Goal: Information Seeking & Learning: Compare options

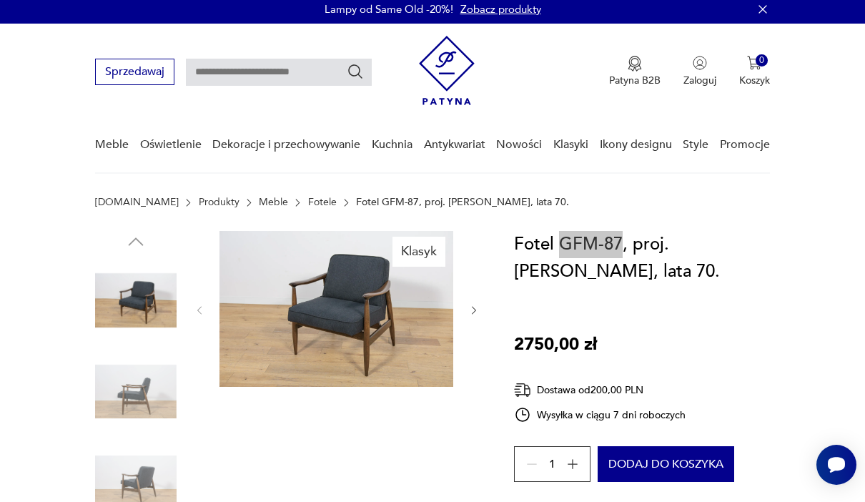
scroll to position [114, 0]
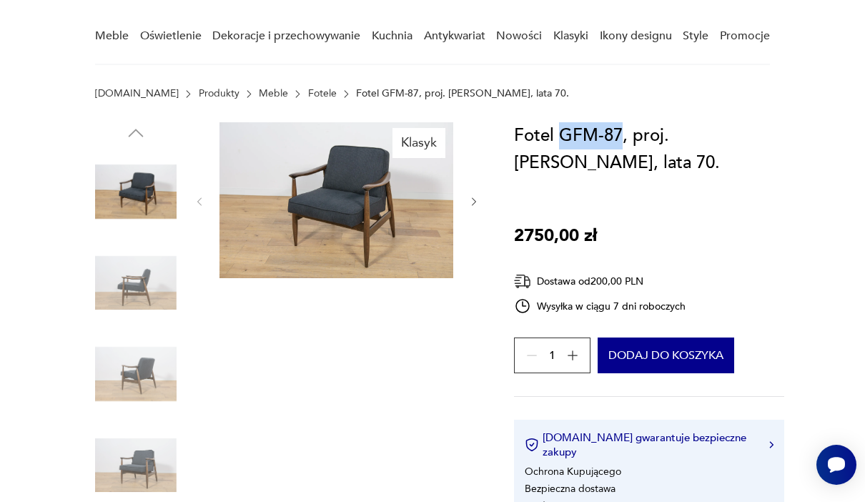
click at [126, 343] on img at bounding box center [135, 373] width 81 height 81
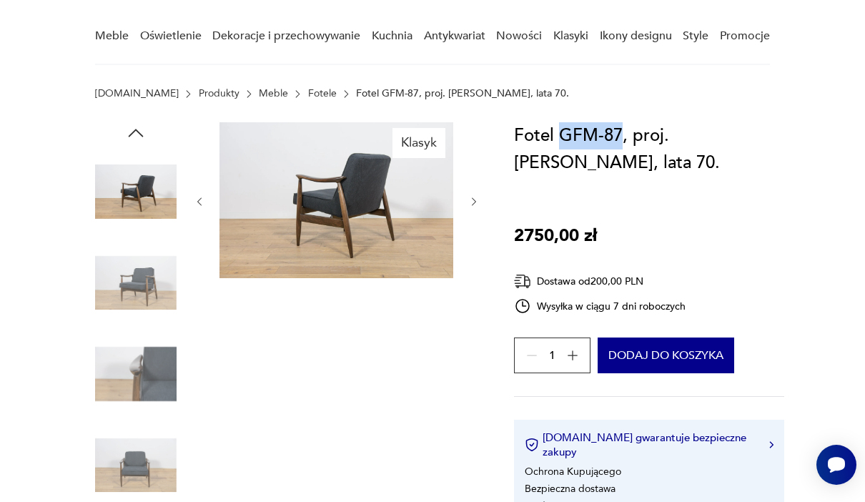
click at [132, 370] on img at bounding box center [135, 373] width 81 height 81
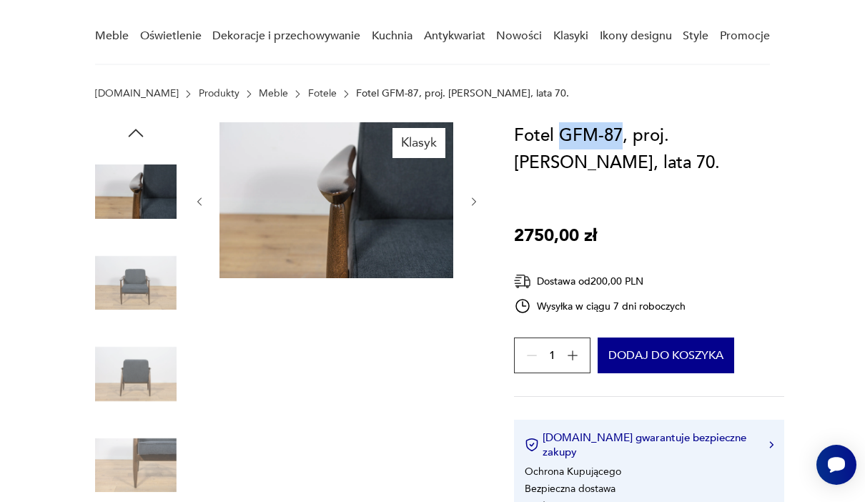
click at [121, 377] on img at bounding box center [135, 373] width 81 height 81
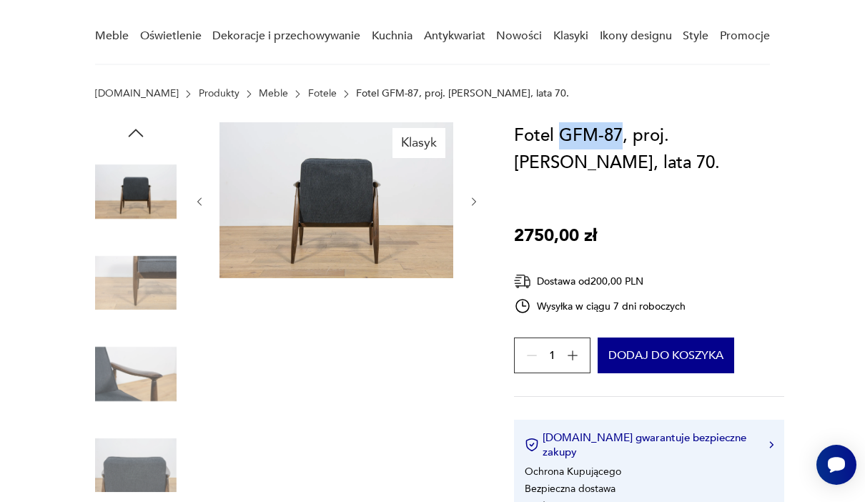
click at [129, 362] on img at bounding box center [135, 373] width 81 height 81
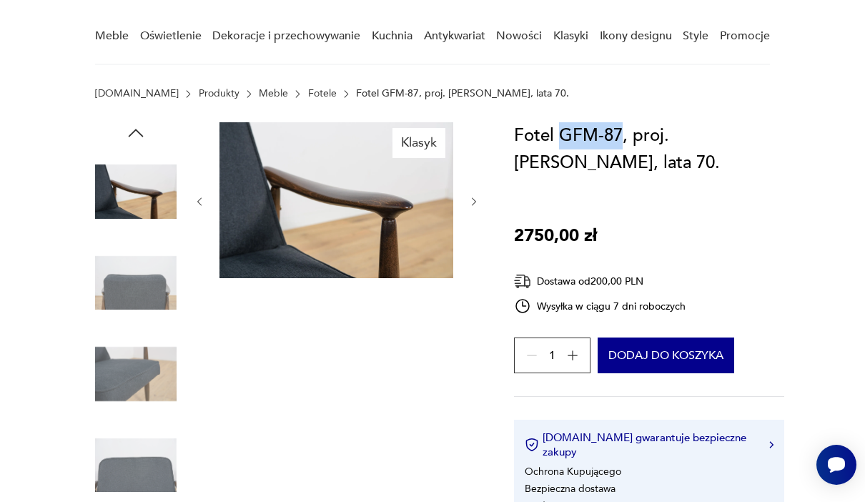
click at [115, 375] on img at bounding box center [135, 373] width 81 height 81
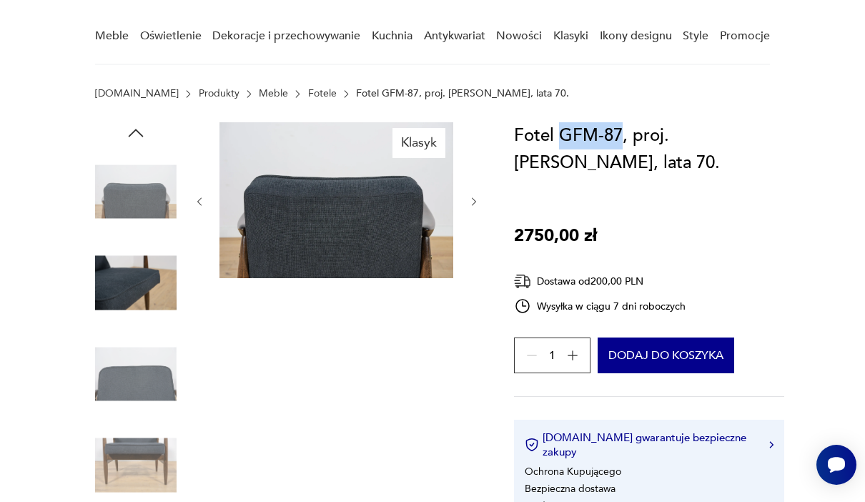
click at [120, 379] on img at bounding box center [135, 373] width 81 height 81
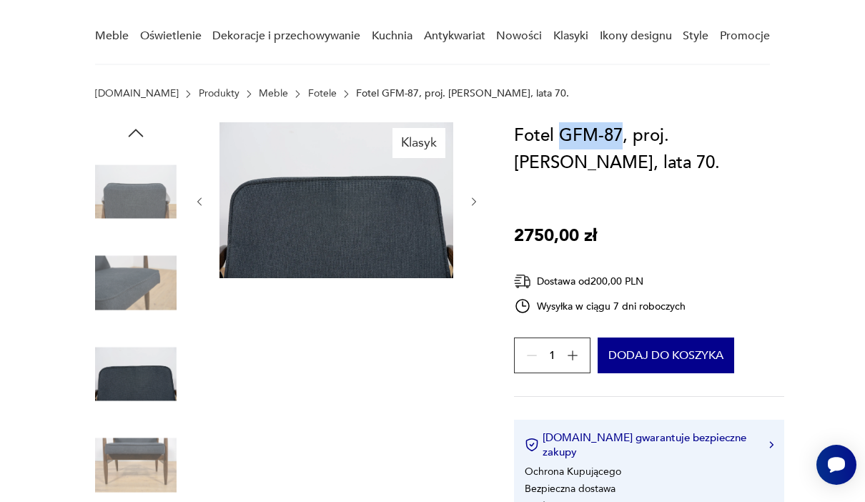
click at [116, 297] on img at bounding box center [135, 282] width 81 height 81
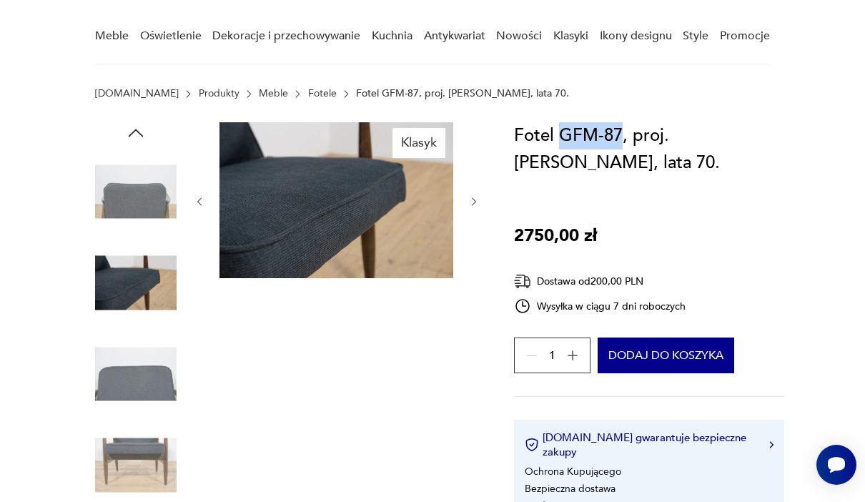
click at [369, 263] on img at bounding box center [336, 200] width 234 height 156
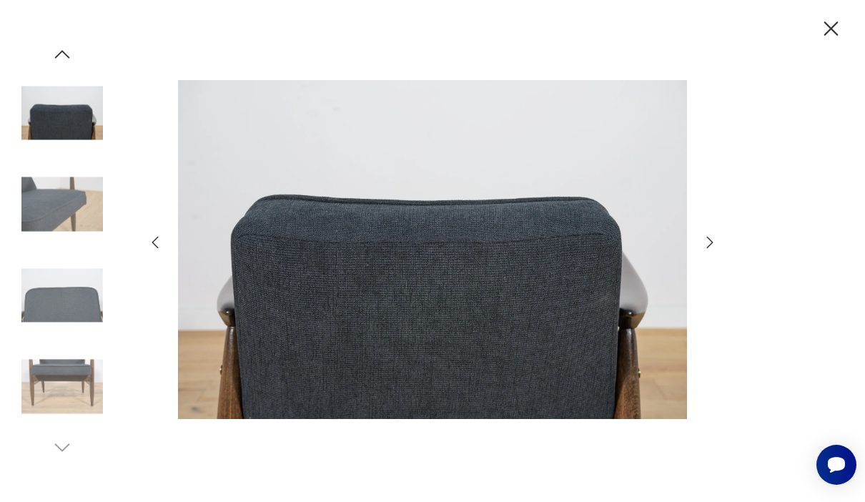
click at [715, 259] on div at bounding box center [432, 251] width 572 height 404
click at [705, 251] on icon "button" at bounding box center [709, 242] width 17 height 17
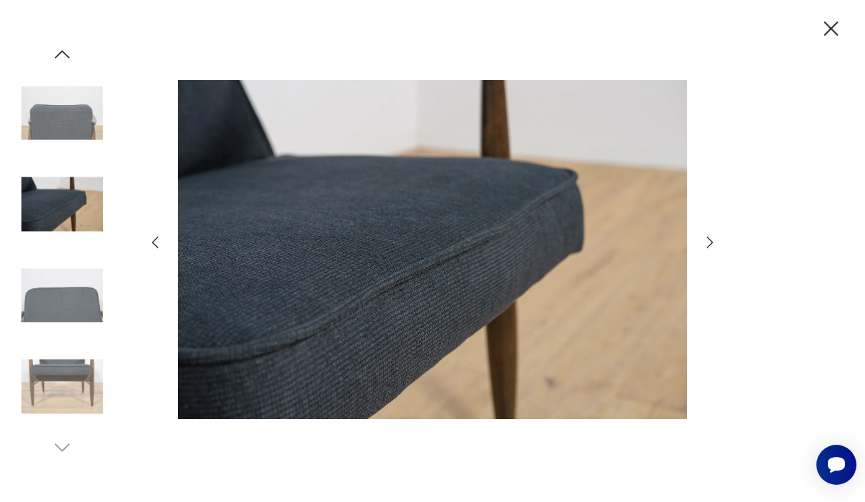
click at [703, 251] on icon "button" at bounding box center [709, 242] width 17 height 17
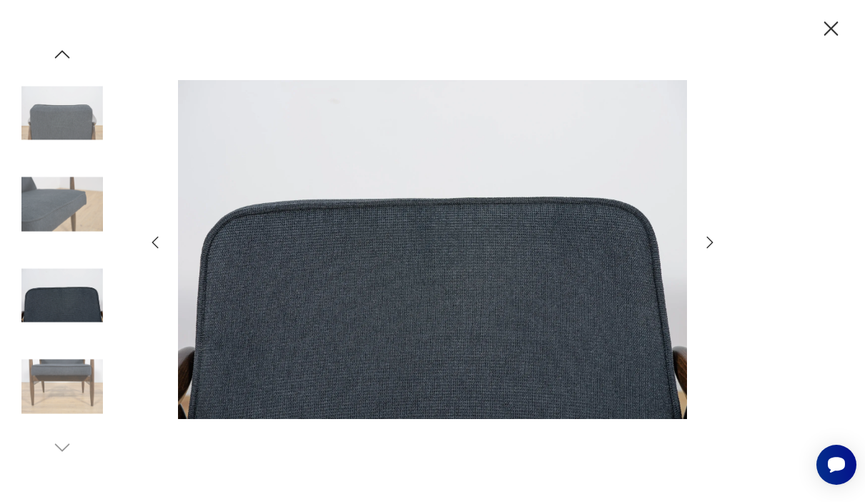
click at [704, 251] on icon "button" at bounding box center [709, 242] width 17 height 17
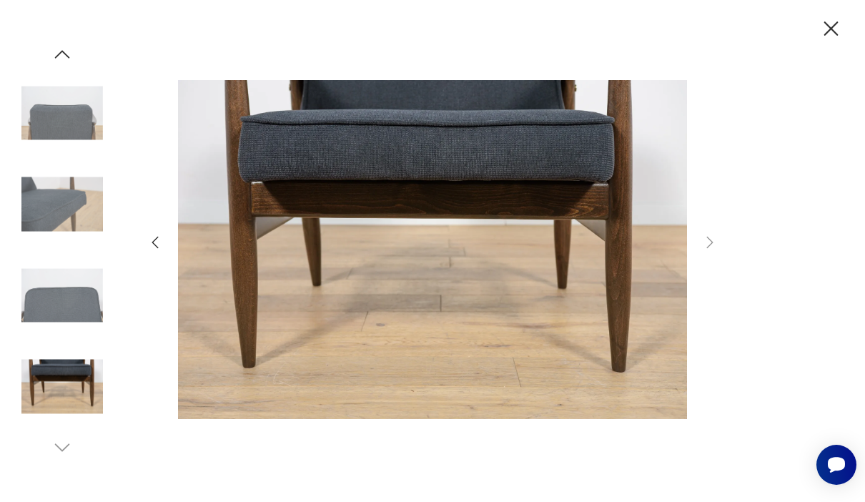
click at [700, 264] on div at bounding box center [432, 251] width 572 height 404
click at [57, 394] on img at bounding box center [61, 386] width 81 height 81
click at [57, 322] on img at bounding box center [61, 294] width 81 height 81
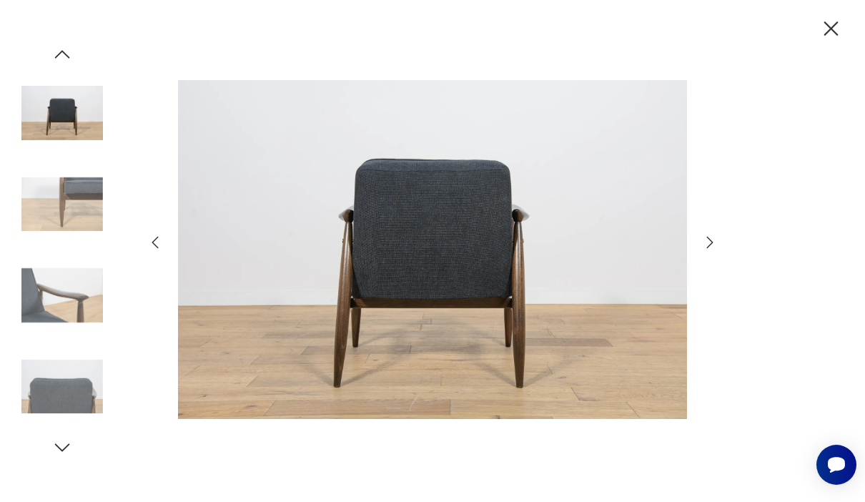
click at [47, 134] on img at bounding box center [61, 112] width 81 height 81
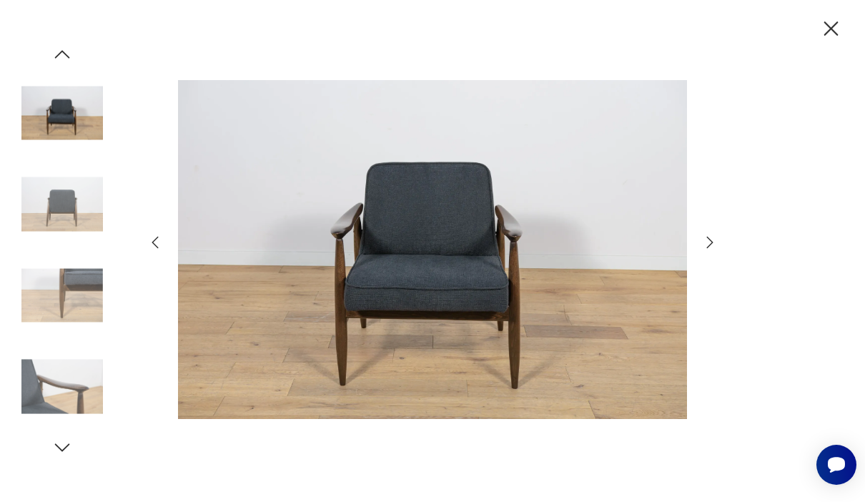
click at [835, 32] on icon "button" at bounding box center [831, 28] width 14 height 14
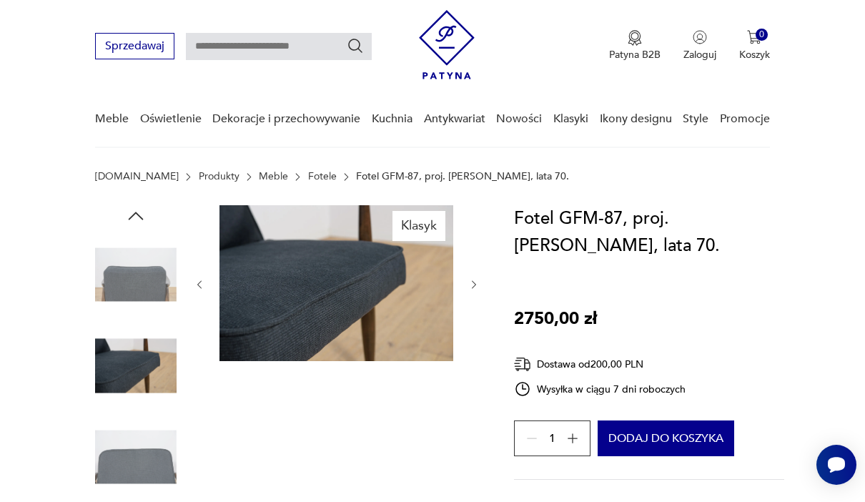
scroll to position [0, 0]
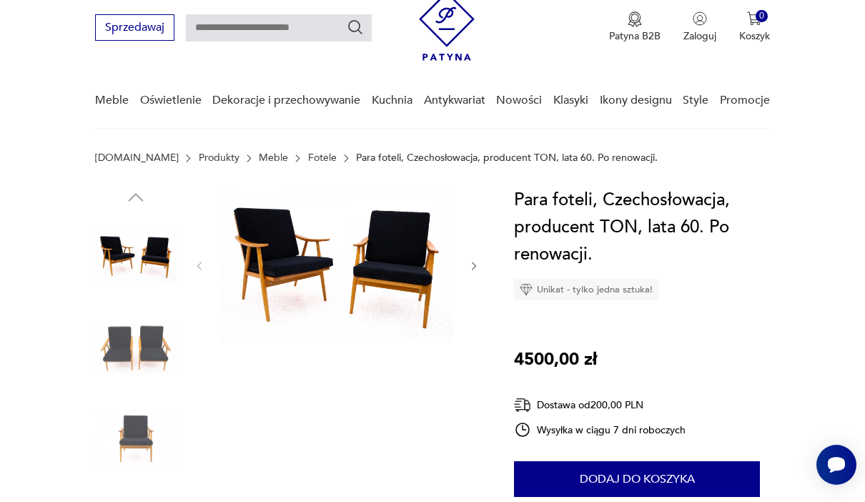
scroll to position [77, 0]
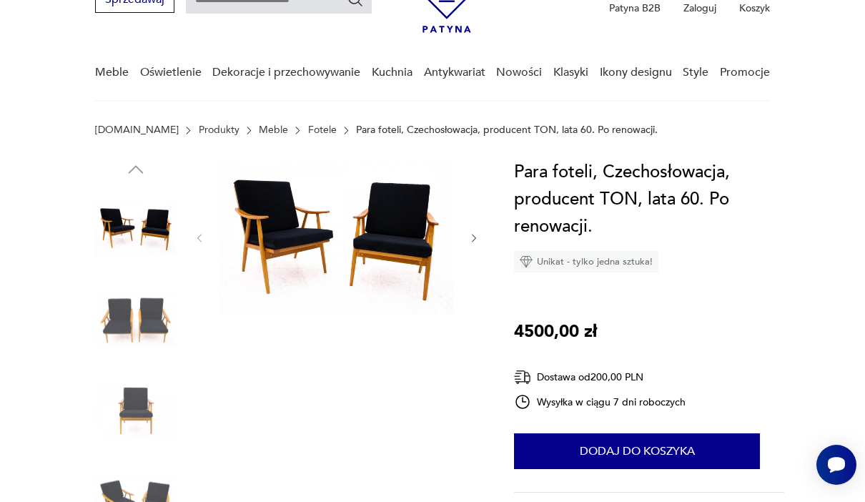
click at [115, 304] on img at bounding box center [135, 319] width 81 height 81
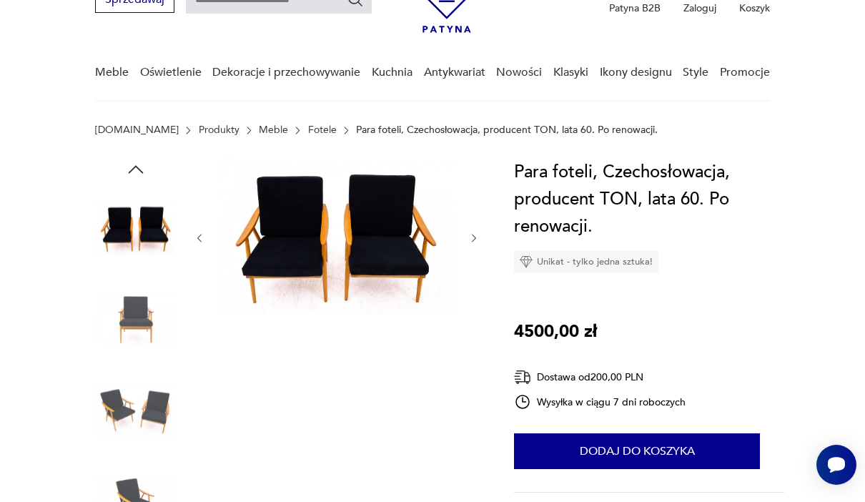
click at [119, 313] on img at bounding box center [135, 319] width 81 height 81
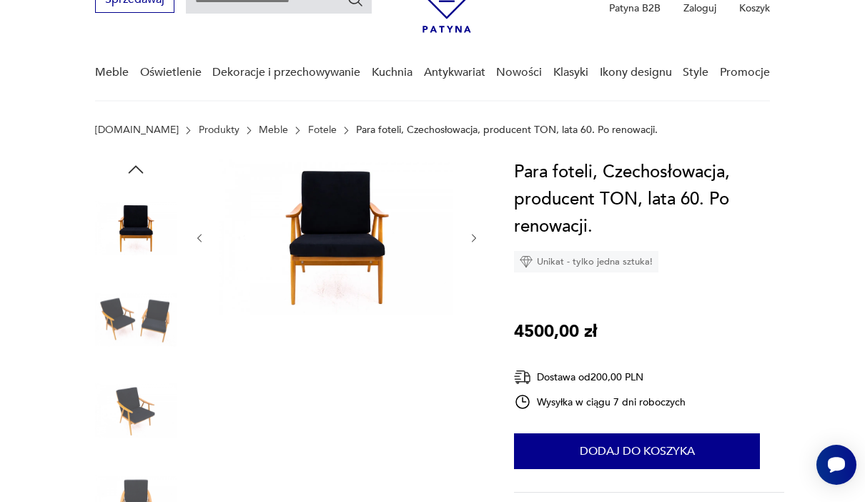
click at [111, 325] on img at bounding box center [135, 319] width 81 height 81
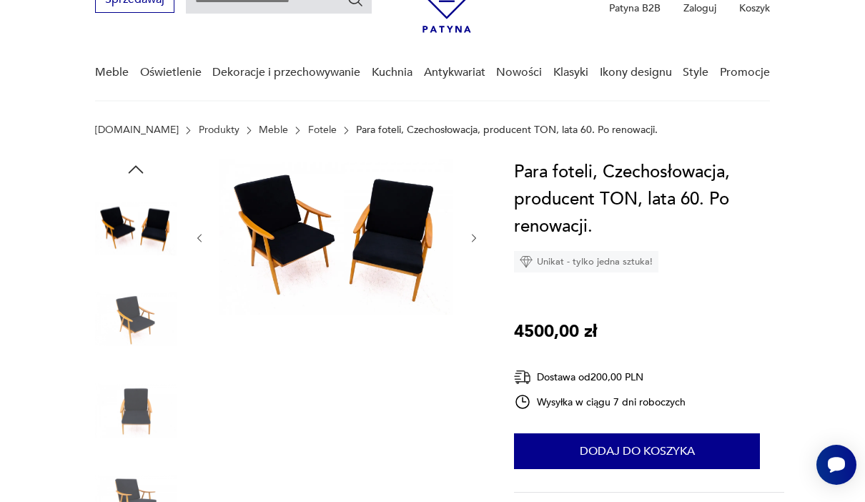
click at [119, 324] on img at bounding box center [135, 319] width 81 height 81
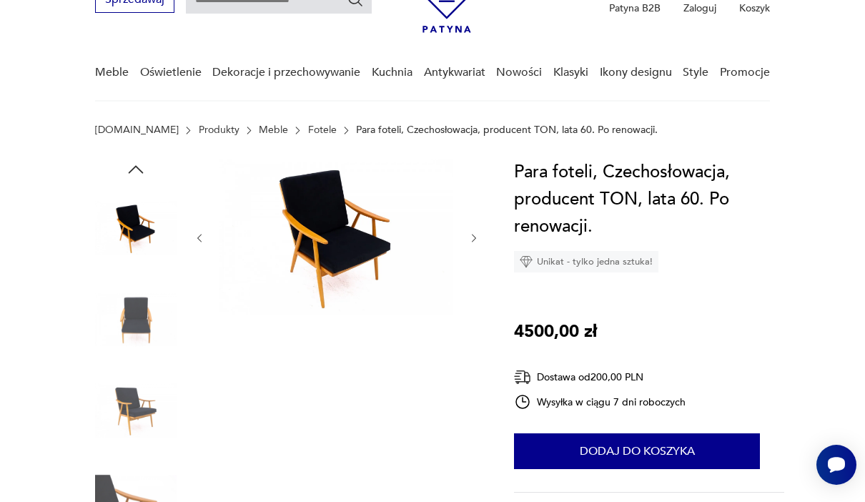
click at [124, 329] on img at bounding box center [135, 319] width 81 height 81
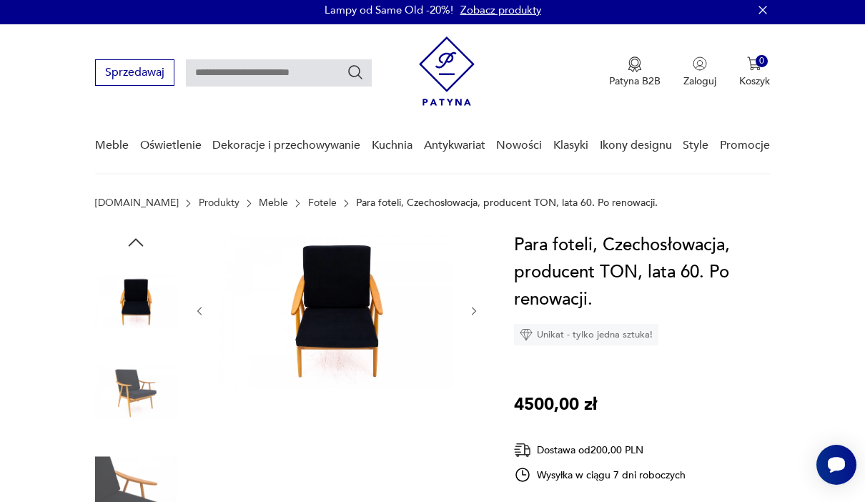
scroll to position [0, 0]
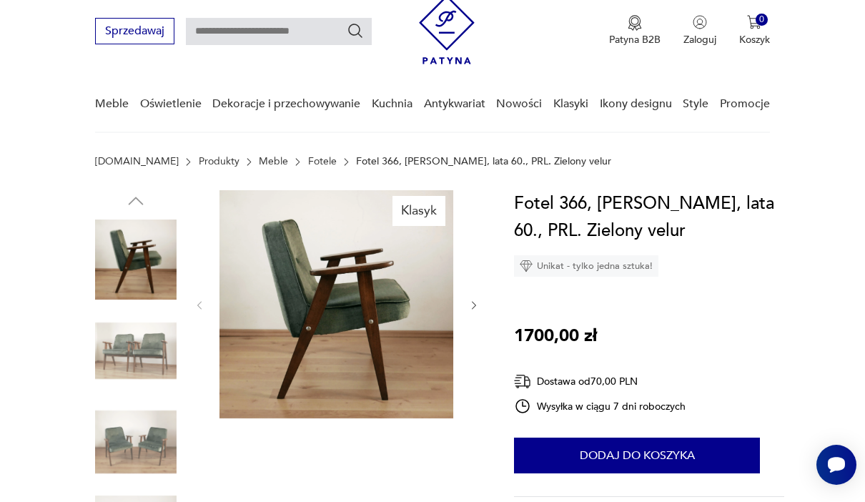
scroll to position [53, 0]
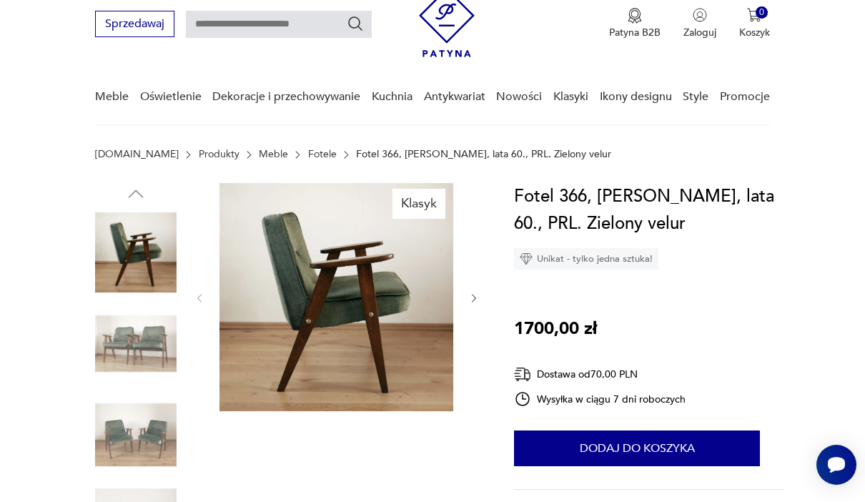
click at [116, 329] on img at bounding box center [135, 343] width 81 height 81
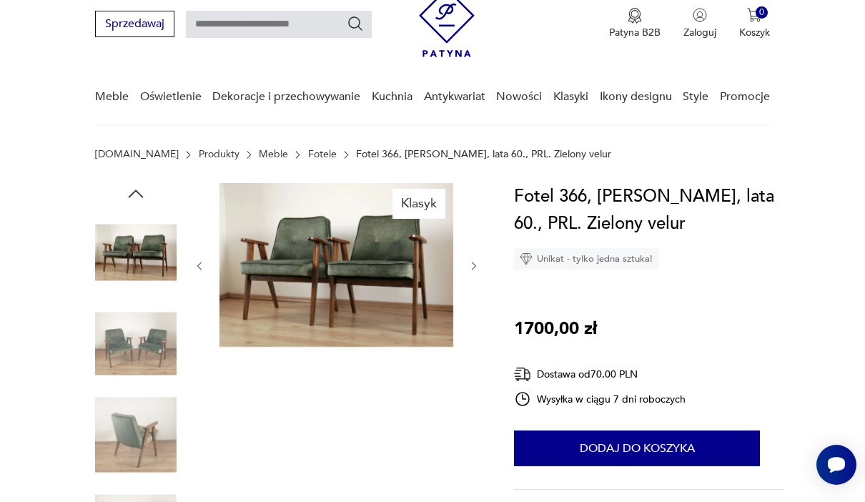
click at [420, 274] on img at bounding box center [336, 265] width 234 height 164
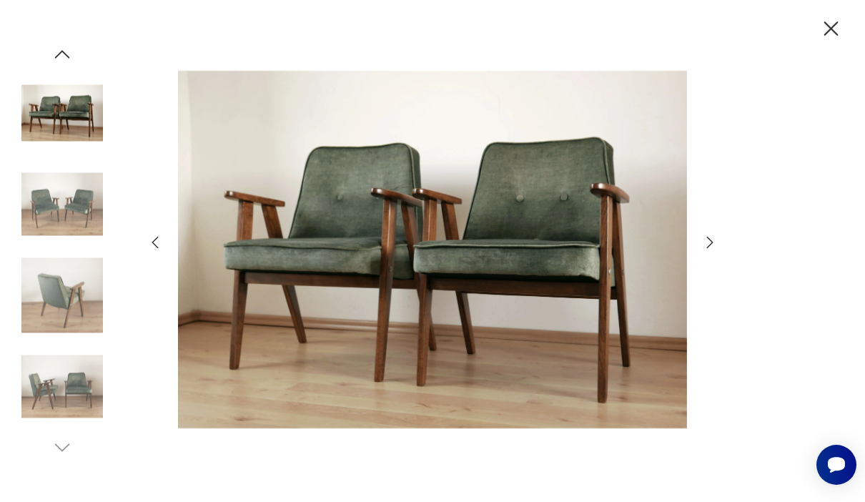
click at [724, 264] on div at bounding box center [432, 251] width 865 height 502
click at [712, 248] on icon "button" at bounding box center [710, 242] width 6 height 11
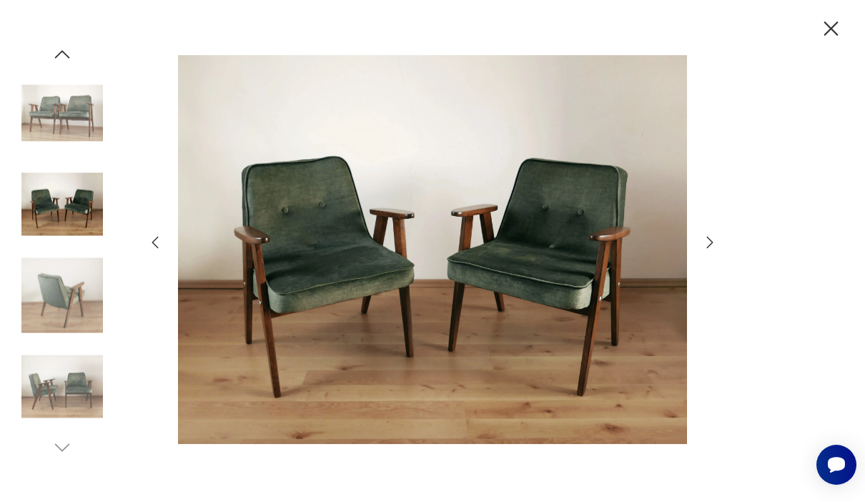
click at [703, 251] on icon "button" at bounding box center [709, 242] width 17 height 17
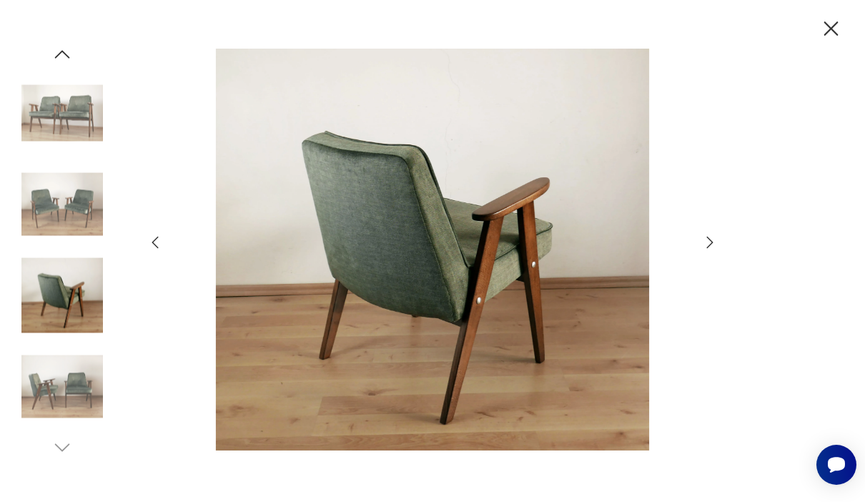
click at [705, 251] on icon "button" at bounding box center [709, 242] width 17 height 17
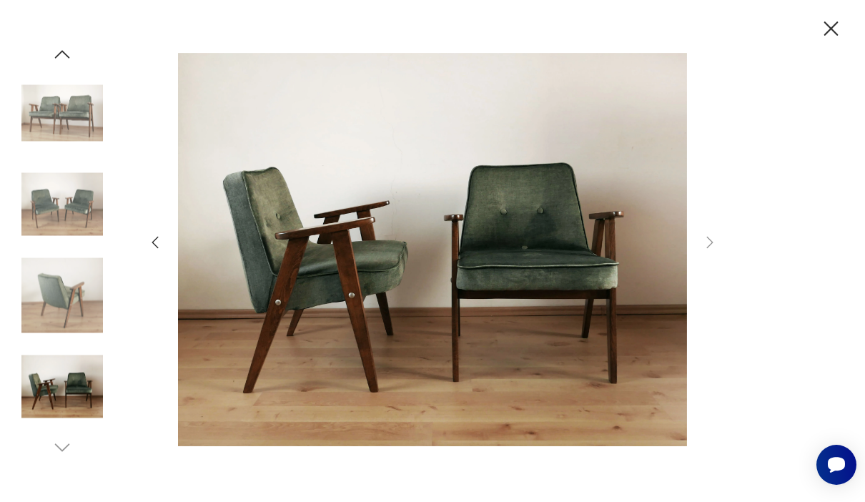
click at [49, 407] on img at bounding box center [61, 386] width 81 height 81
click at [59, 308] on img at bounding box center [61, 294] width 81 height 81
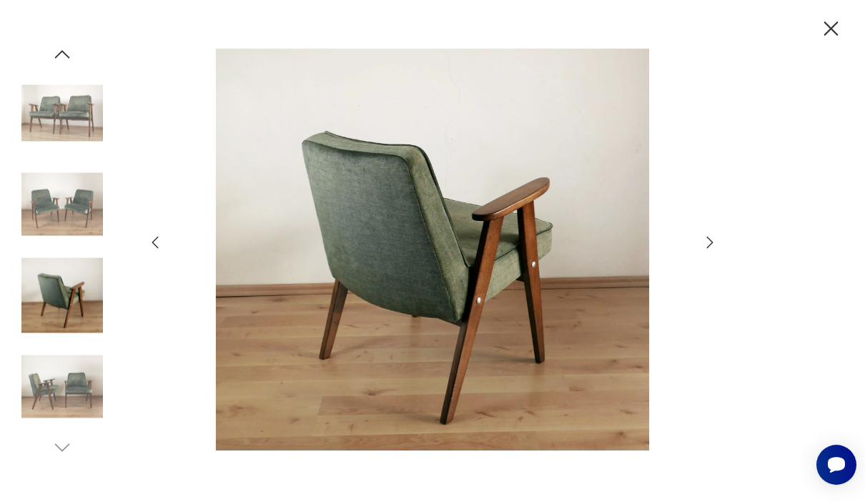
click at [825, 24] on icon "button" at bounding box center [831, 28] width 14 height 14
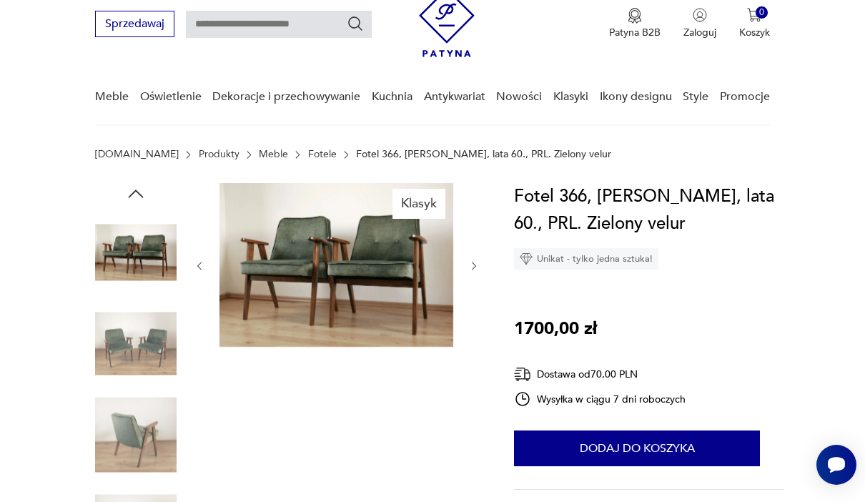
click at [111, 245] on img at bounding box center [135, 251] width 81 height 81
click at [135, 269] on img at bounding box center [135, 251] width 81 height 81
click at [118, 322] on img at bounding box center [135, 343] width 81 height 81
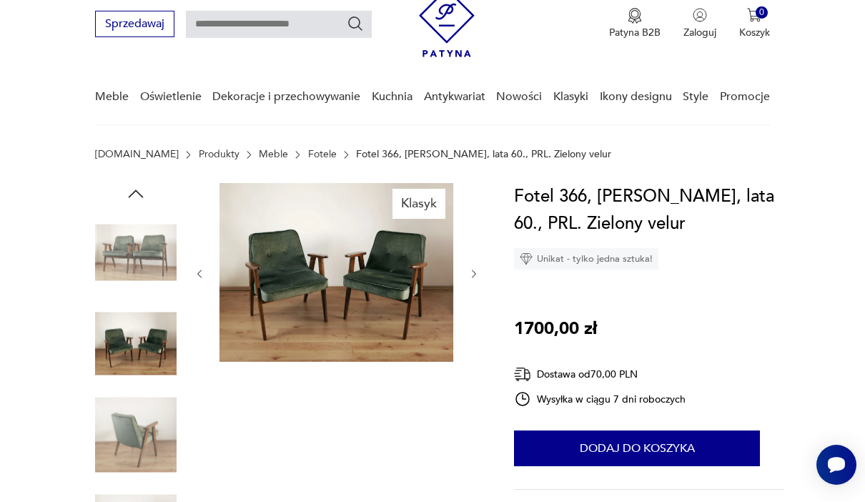
click at [120, 402] on img at bounding box center [135, 434] width 81 height 81
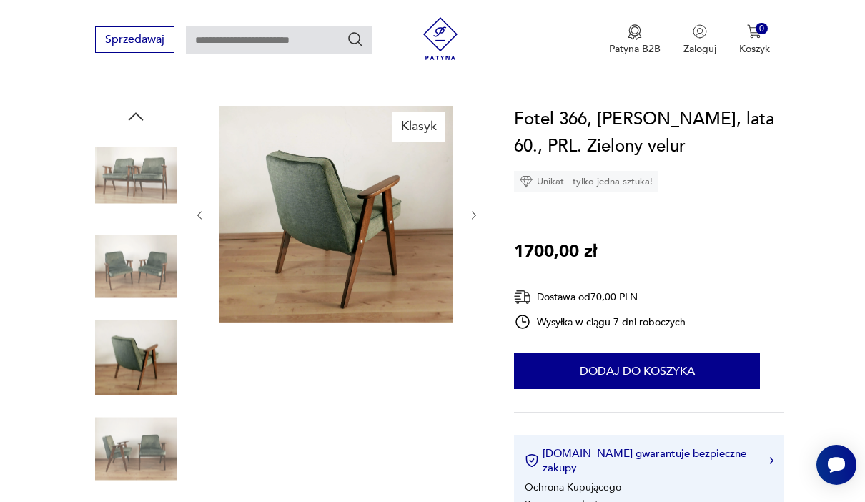
scroll to position [152, 0]
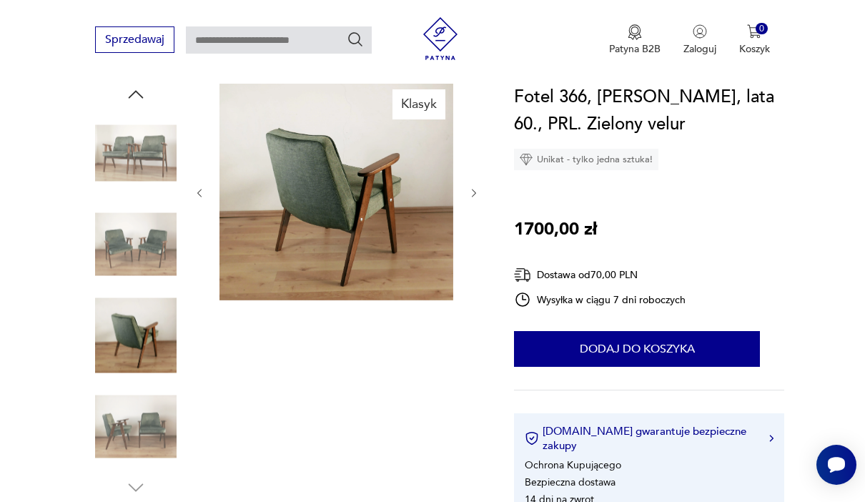
click at [123, 242] on img at bounding box center [135, 244] width 81 height 81
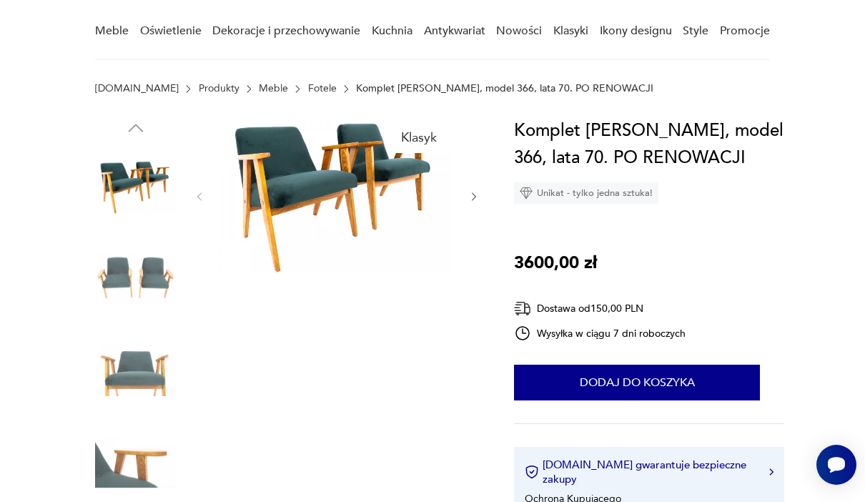
scroll to position [121, 0]
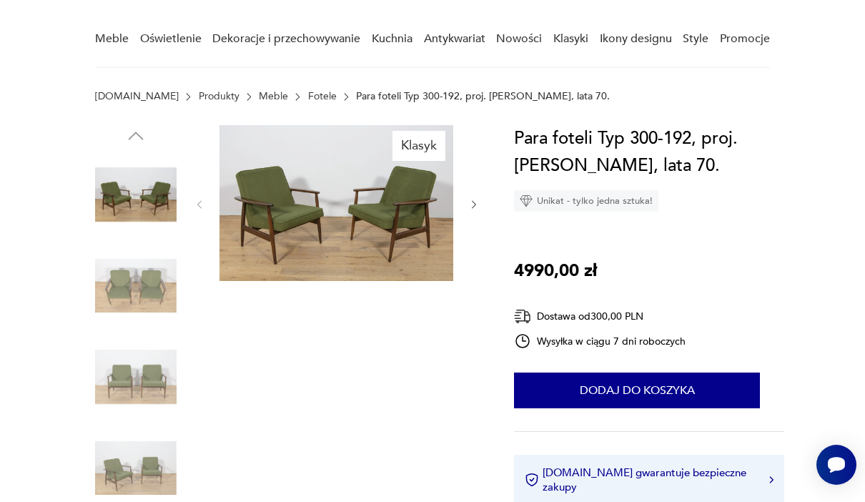
scroll to position [131, 0]
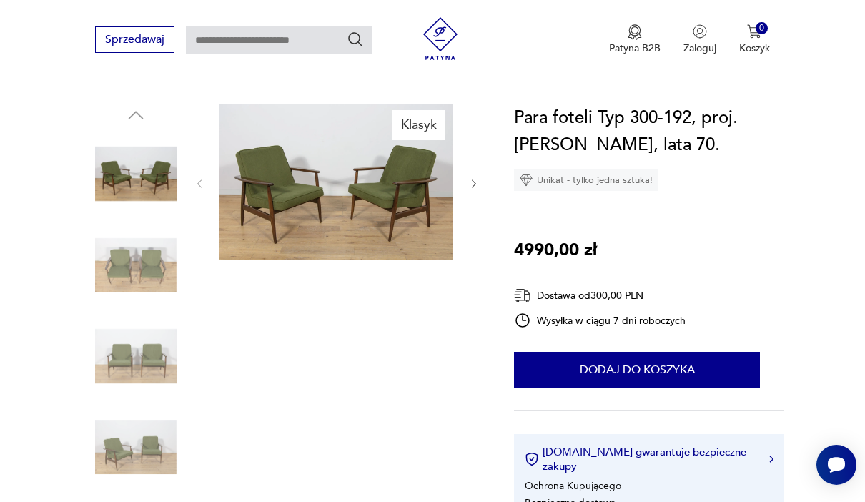
click at [131, 183] on img at bounding box center [135, 173] width 81 height 81
click at [120, 274] on img at bounding box center [135, 264] width 81 height 81
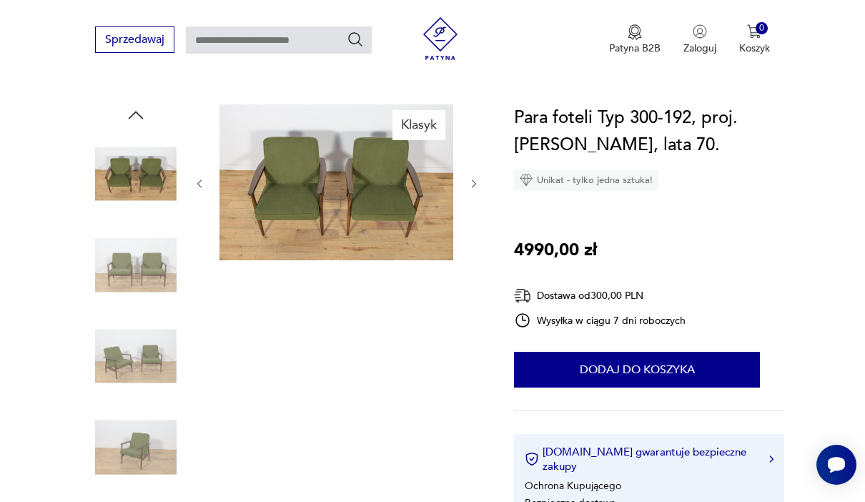
click at [113, 294] on img at bounding box center [135, 264] width 81 height 81
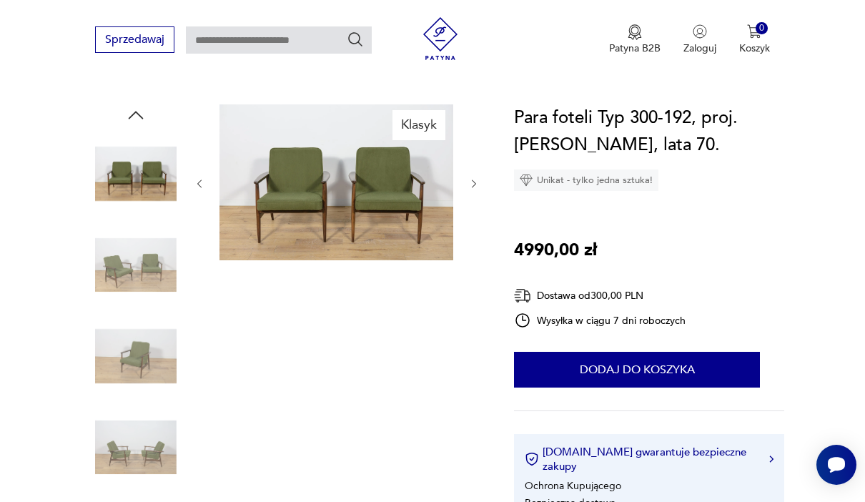
click at [119, 322] on img at bounding box center [135, 355] width 81 height 81
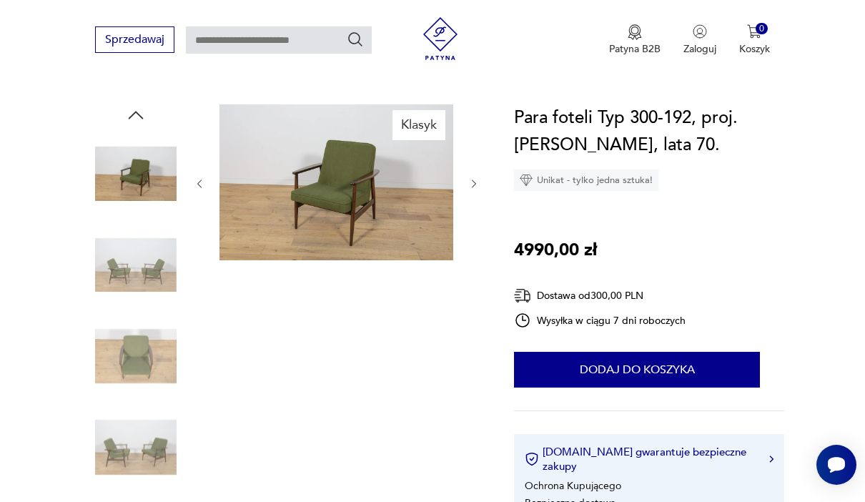
click at [118, 344] on img at bounding box center [135, 355] width 81 height 81
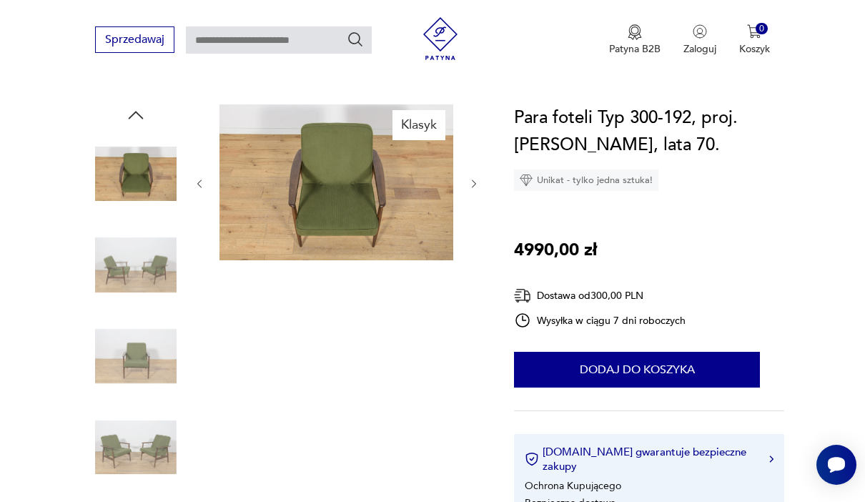
click at [121, 357] on img at bounding box center [135, 355] width 81 height 81
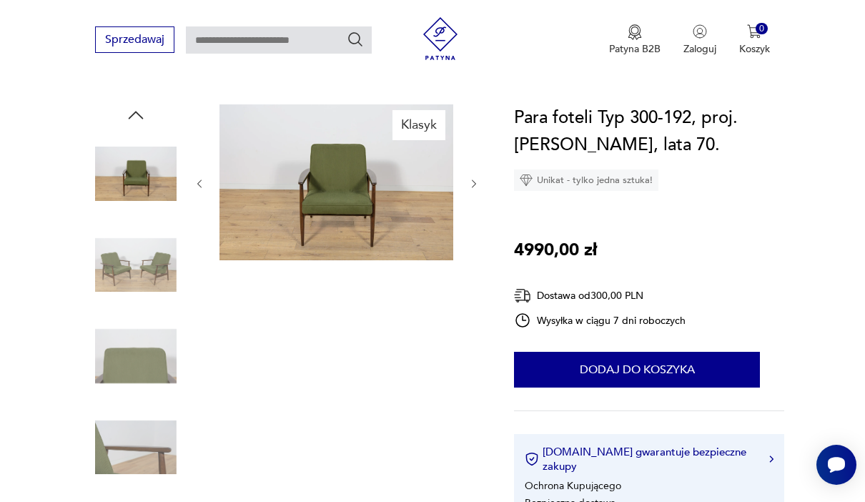
click at [111, 354] on img at bounding box center [135, 355] width 81 height 81
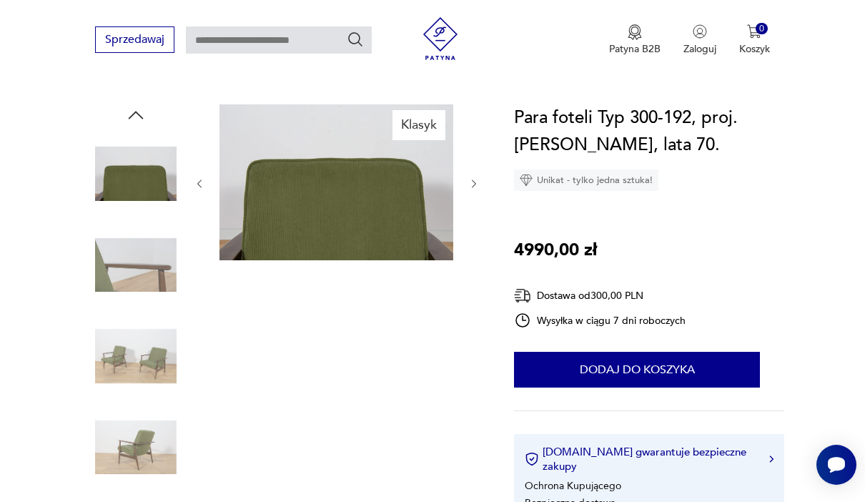
click at [115, 395] on img at bounding box center [135, 355] width 81 height 81
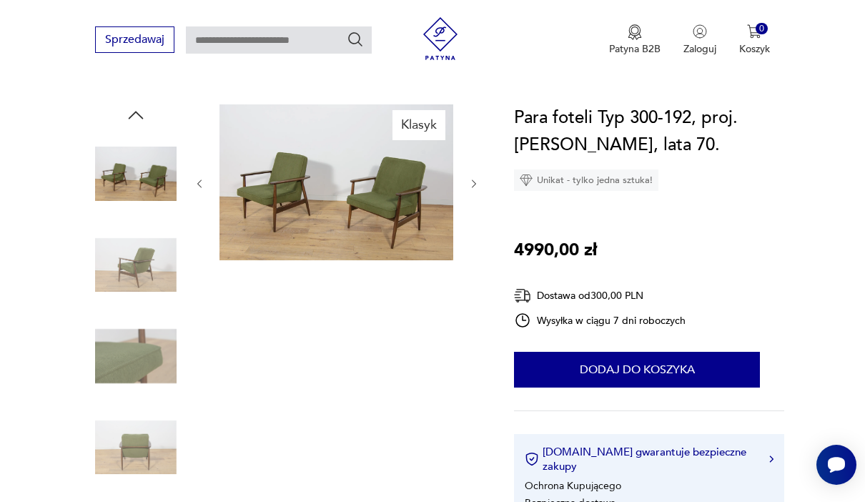
click at [120, 364] on img at bounding box center [135, 355] width 81 height 81
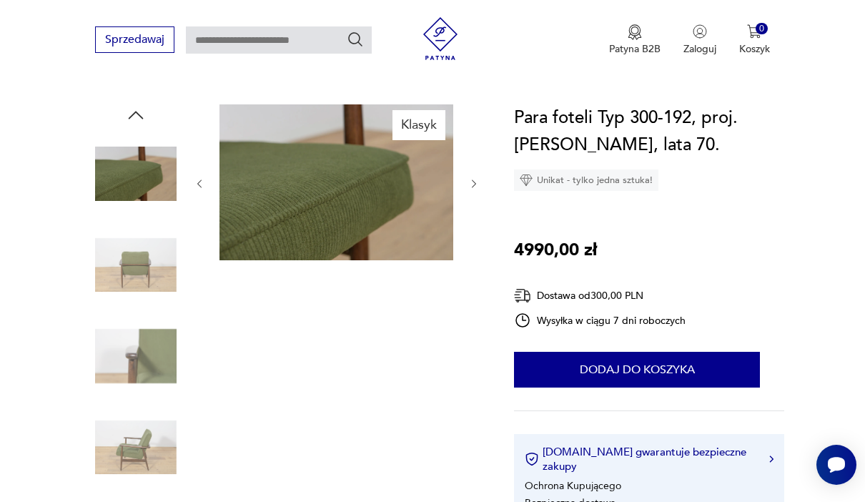
click at [116, 260] on img at bounding box center [135, 264] width 81 height 81
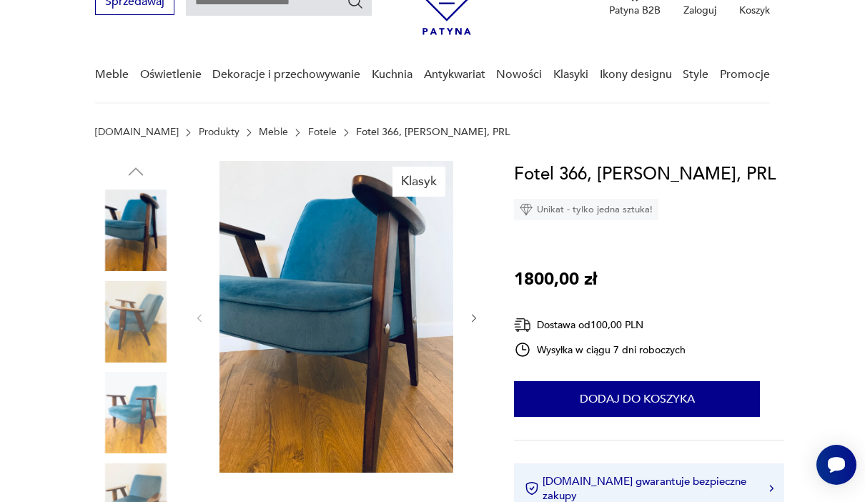
click at [119, 327] on img at bounding box center [135, 321] width 81 height 81
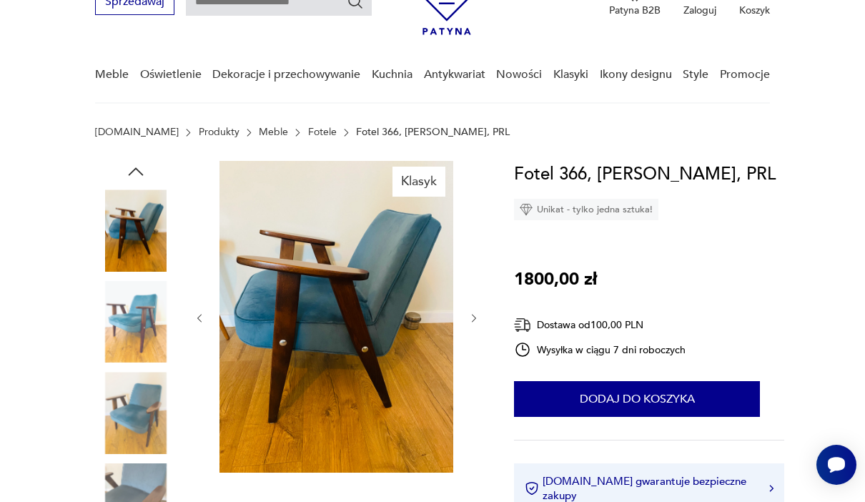
click at [130, 362] on img at bounding box center [135, 321] width 81 height 81
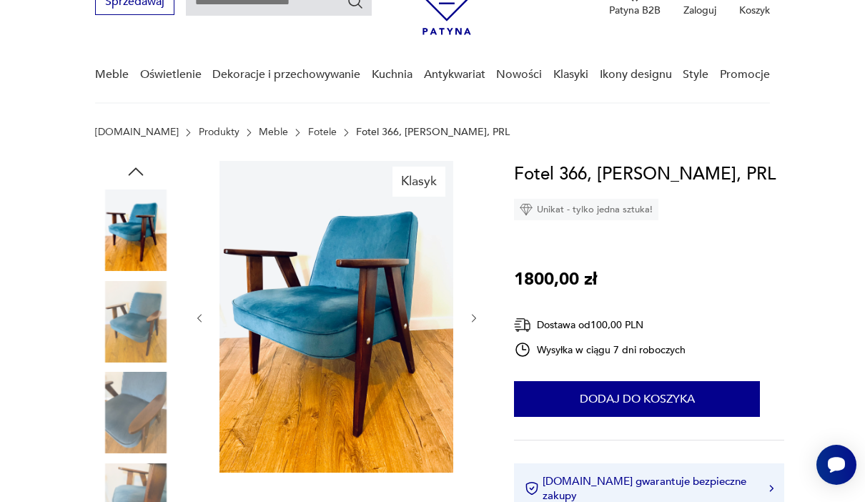
click at [121, 397] on img at bounding box center [135, 412] width 81 height 81
